Goal: Find specific page/section: Find specific page/section

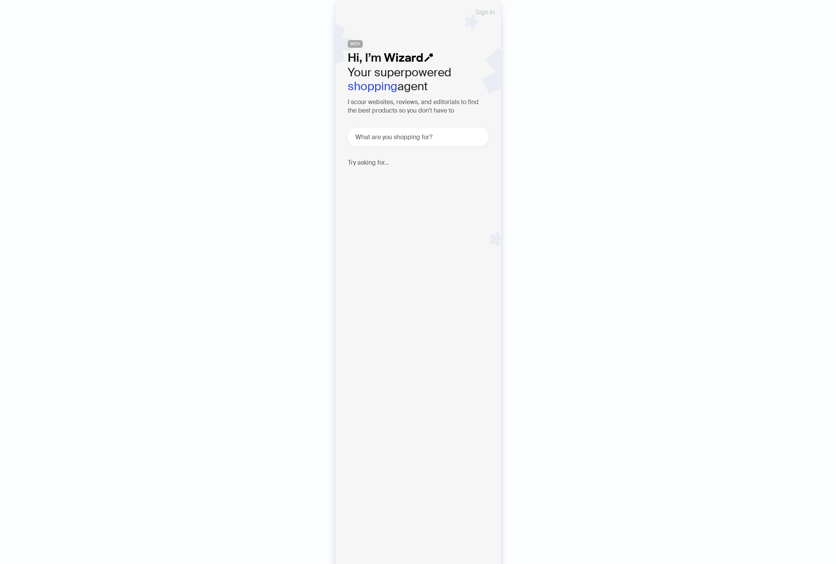
click at [480, 12] on span "Sign In" at bounding box center [485, 12] width 19 height 6
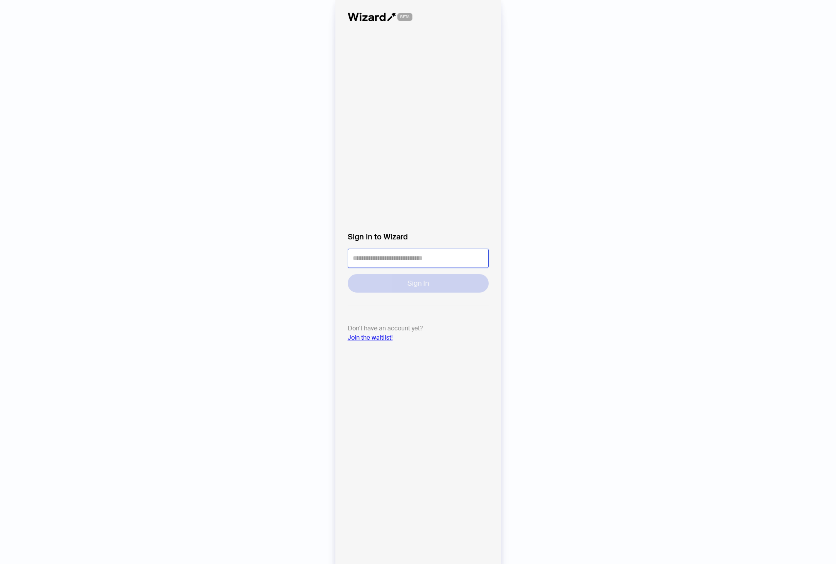
click at [374, 259] on input "tel" at bounding box center [418, 258] width 141 height 19
type input "**********"
click at [348, 274] on button "Sign In" at bounding box center [418, 283] width 141 height 18
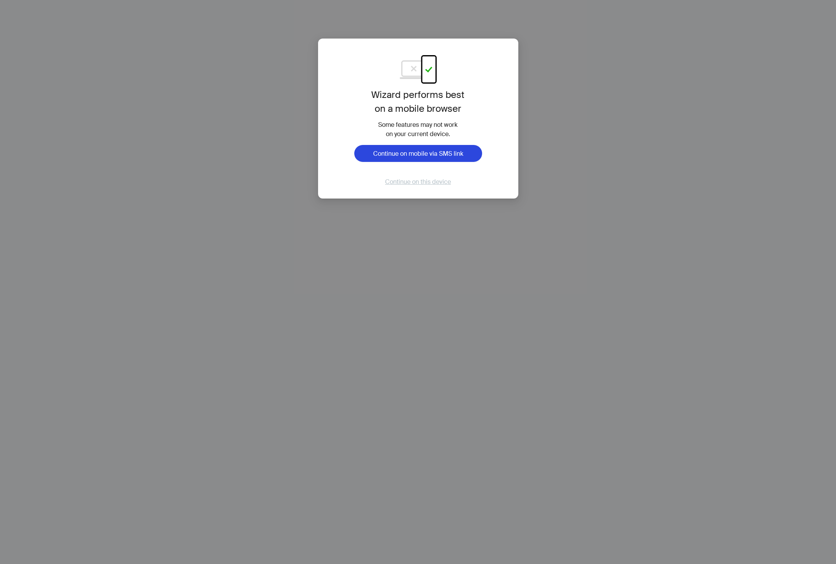
click at [445, 182] on span "Continue on this device" at bounding box center [418, 182] width 66 height 8
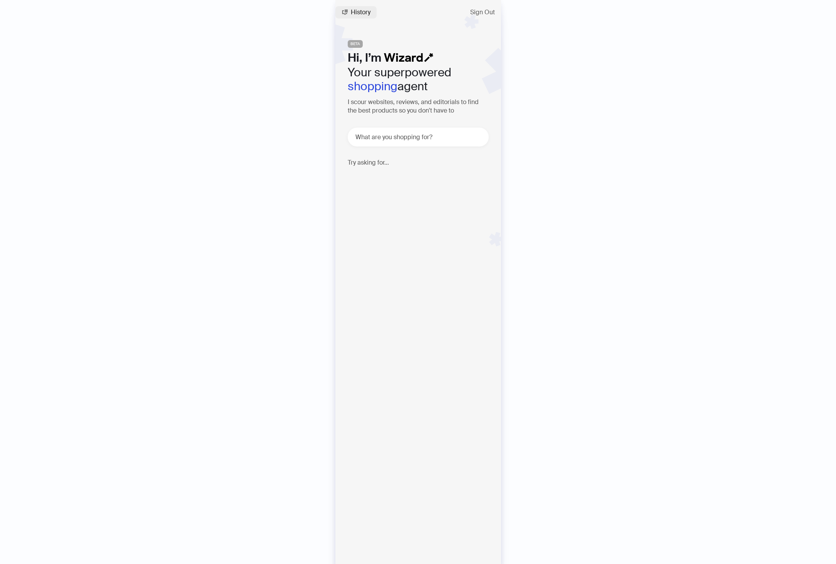
click at [357, 15] on span "History" at bounding box center [361, 12] width 20 height 6
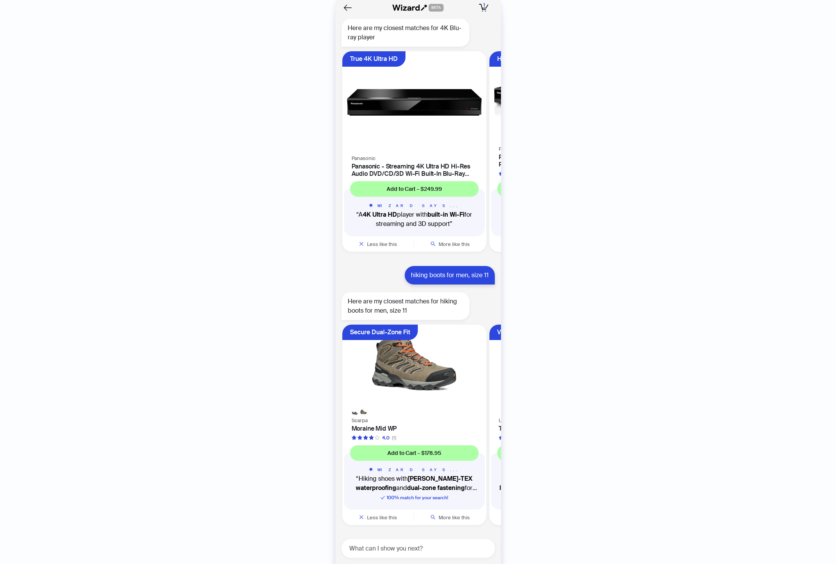
scroll to position [1566, 0]
click at [367, 549] on textarea at bounding box center [421, 548] width 147 height 10
